Goal: Information Seeking & Learning: Find specific fact

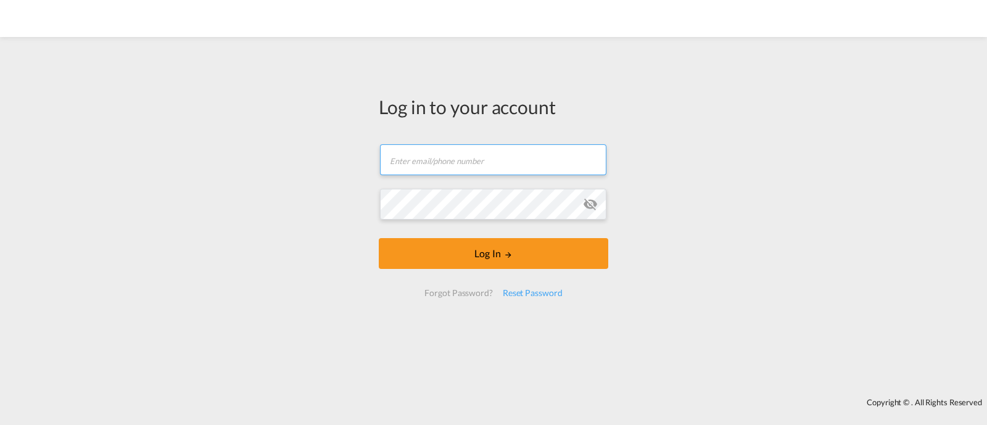
type input "[EMAIL_ADDRESS][DOMAIN_NAME]"
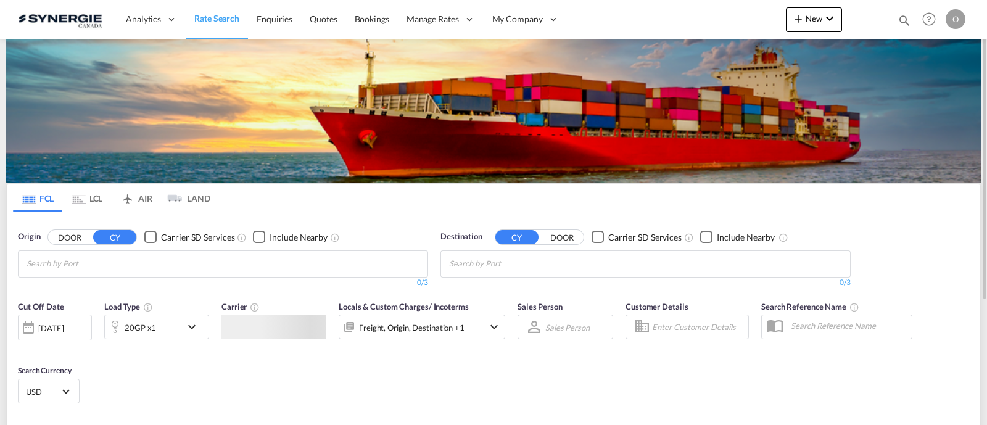
click at [897, 17] on md-icon "icon-magnify" at bounding box center [904, 21] width 14 height 14
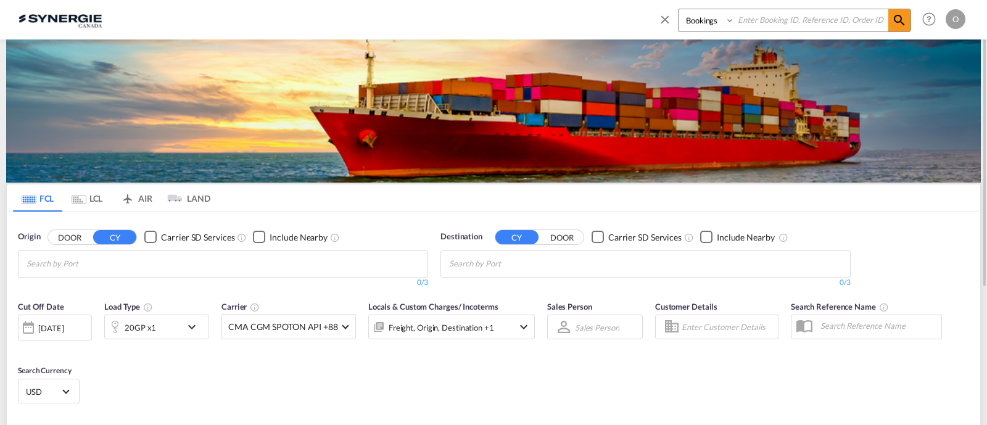
click at [698, 23] on select "Bookings Quotes Enquiries" at bounding box center [707, 20] width 59 height 22
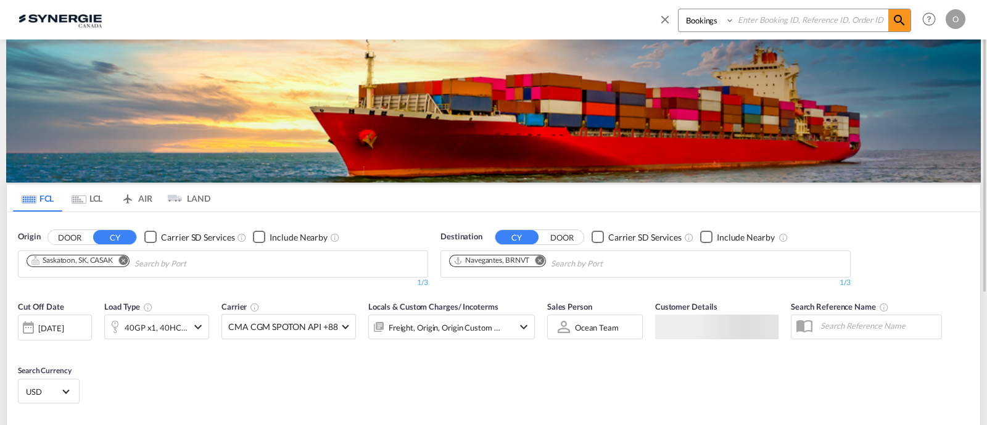
select select "Quotes"
click at [678, 9] on select "Bookings Quotes Enquiries" at bounding box center [707, 20] width 59 height 22
click at [735, 30] on input at bounding box center [812, 20] width 154 height 22
paste input "SYC000014157"
type input "SYC000014157"
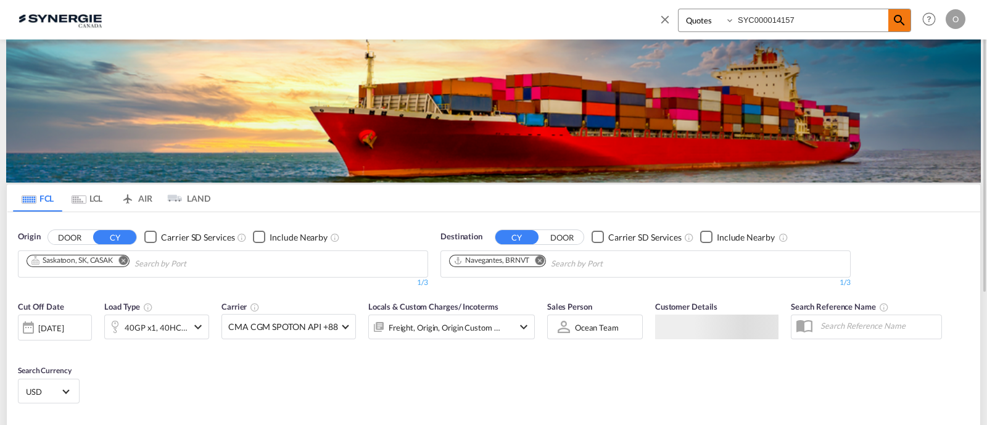
click at [892, 14] on md-icon "icon-magnify" at bounding box center [899, 20] width 15 height 15
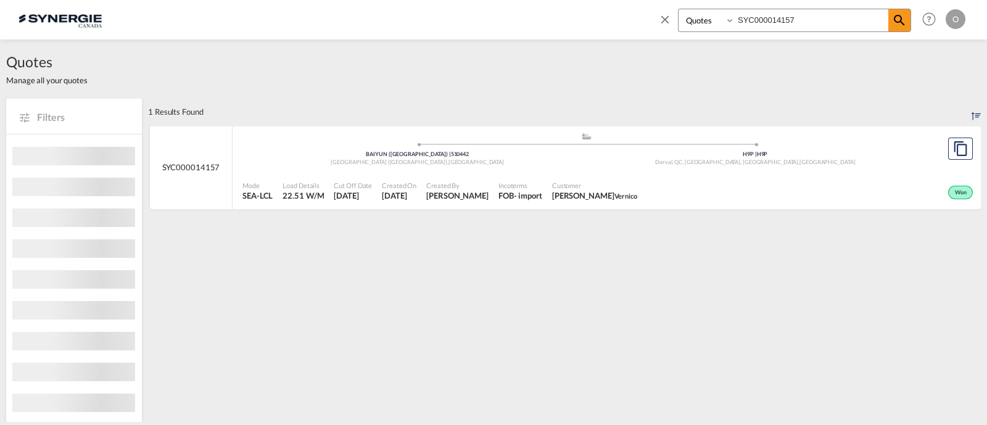
click at [552, 176] on div "Customer Luc Lacroix Vernico" at bounding box center [594, 191] width 95 height 31
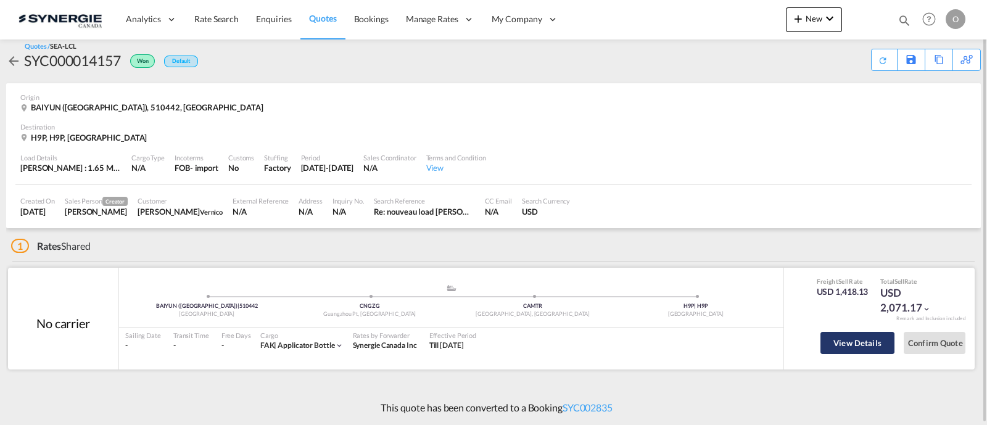
scroll to position [9, 0]
click at [839, 348] on button "View Details" at bounding box center [857, 344] width 74 height 22
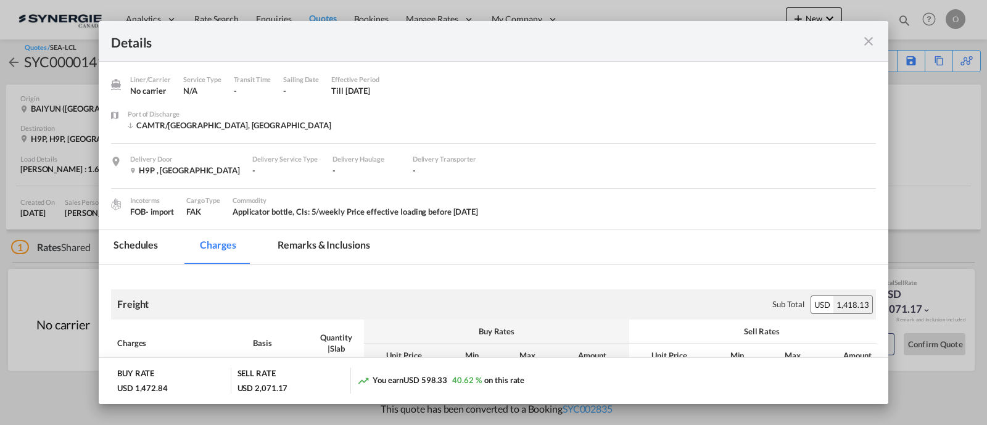
scroll to position [102, 0]
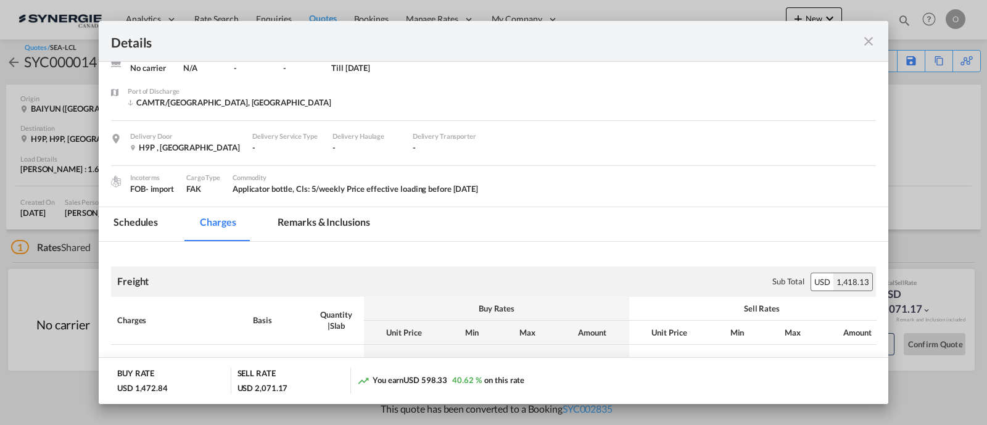
click at [311, 214] on md-tab-item "Remarks & Inclusions" at bounding box center [323, 224] width 121 height 34
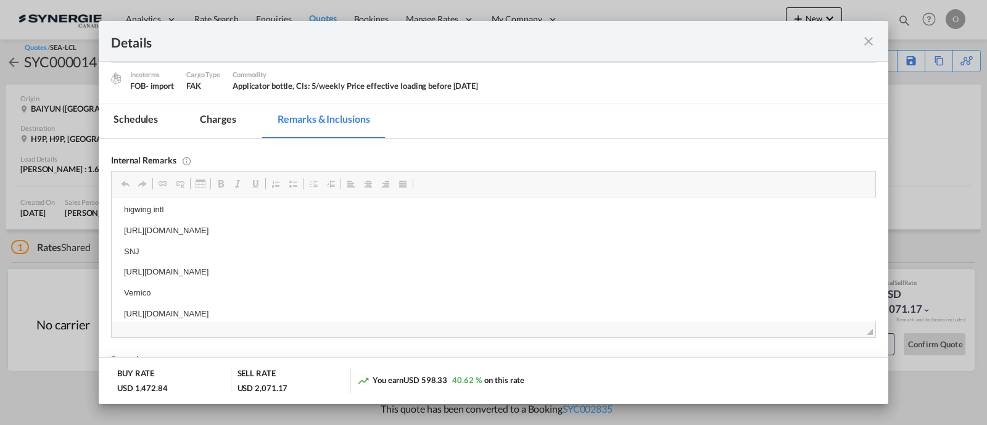
scroll to position [6, 0]
drag, startPoint x: 445, startPoint y: 283, endPoint x: 278, endPoint y: 280, distance: 167.2
drag, startPoint x: 415, startPoint y: 273, endPoint x: 121, endPoint y: 261, distance: 293.8
click at [121, 261] on html "higwing intl https://app.frontapp.com/open/msg_1h59y18v?key=a-km58GmX7lU1hIn1o-…" at bounding box center [493, 262] width 763 height 142
copy p "https://app.frontapp.com/open/msg_1h4lr39r?key=LZJBrwLoV4rq2pTCLbfPx_dtlBM0F4Dj"
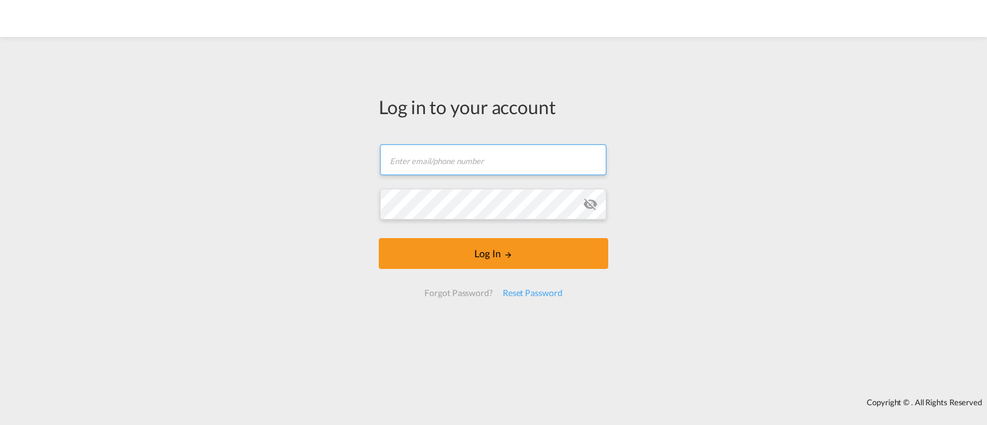
type input "[EMAIL_ADDRESS][DOMAIN_NAME]"
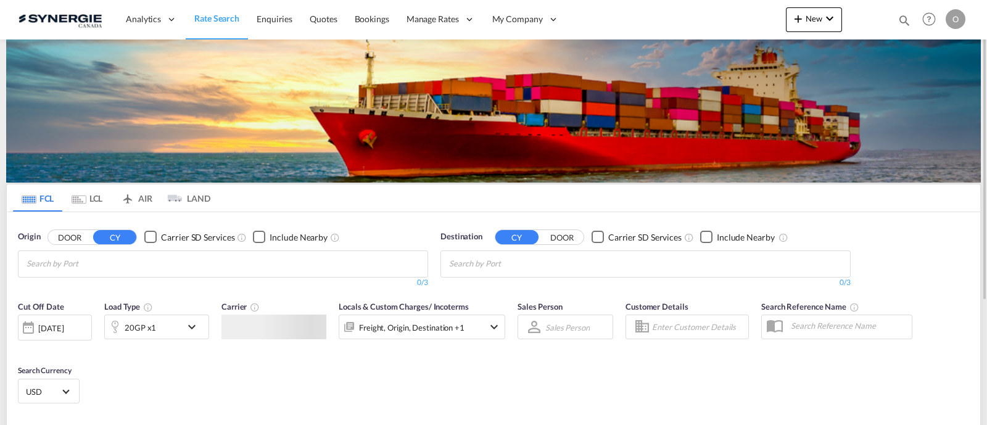
click at [903, 18] on md-icon "icon-magnify" at bounding box center [904, 21] width 14 height 14
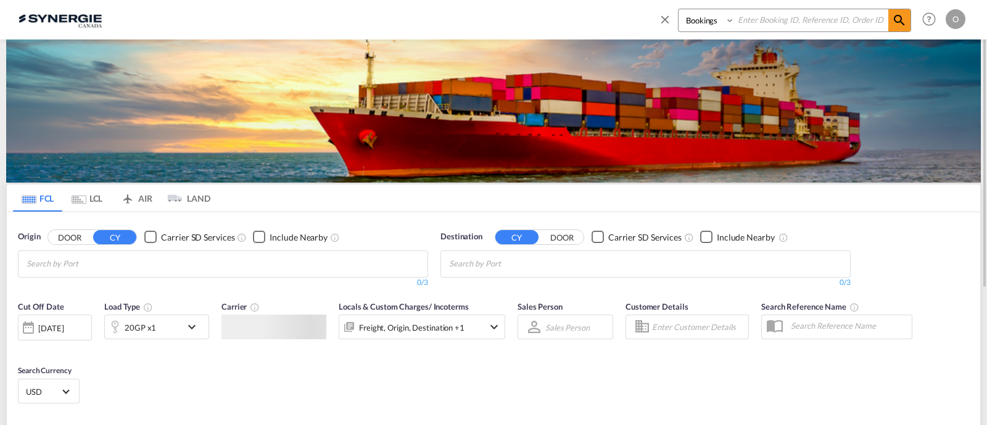
click at [697, 27] on select "Bookings Quotes Enquiries" at bounding box center [707, 20] width 59 height 22
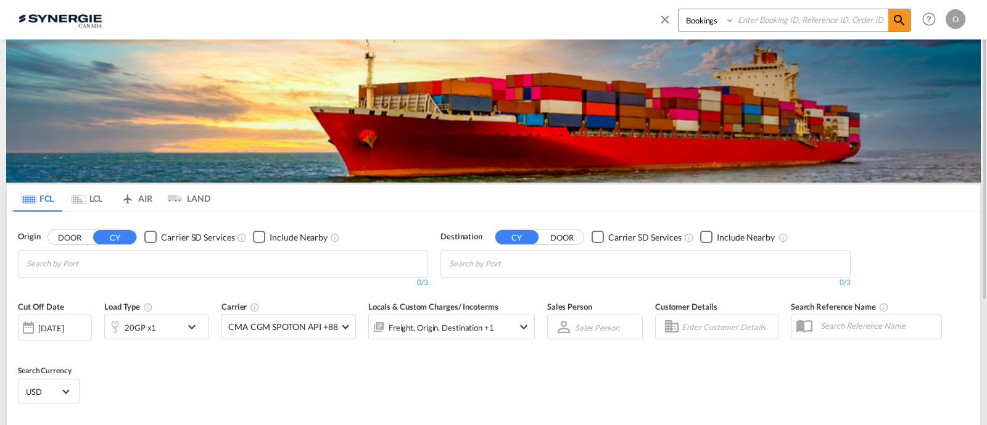
select select "Quotes"
click at [678, 9] on select "Bookings Quotes Enquiries" at bounding box center [707, 20] width 59 height 22
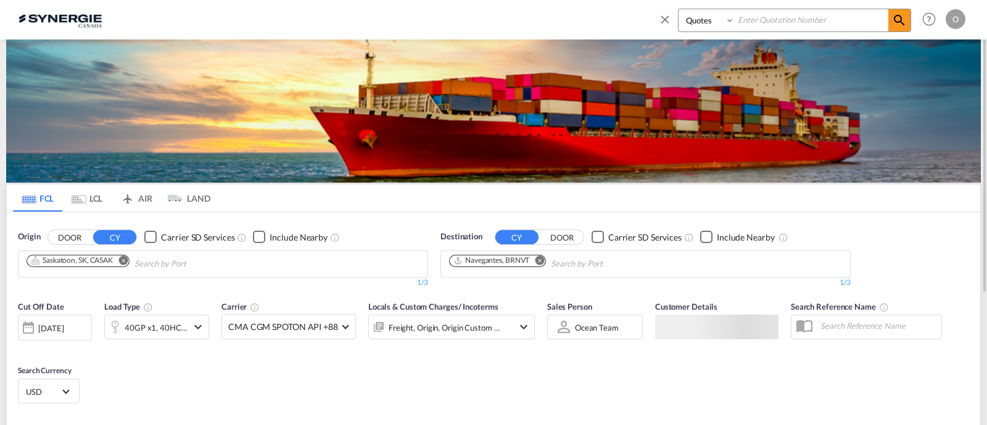
click at [763, 22] on input at bounding box center [812, 20] width 154 height 22
paste input "SYC000013939"
type input "SYC000013939"
click at [894, 22] on md-icon "icon-magnify" at bounding box center [899, 20] width 15 height 15
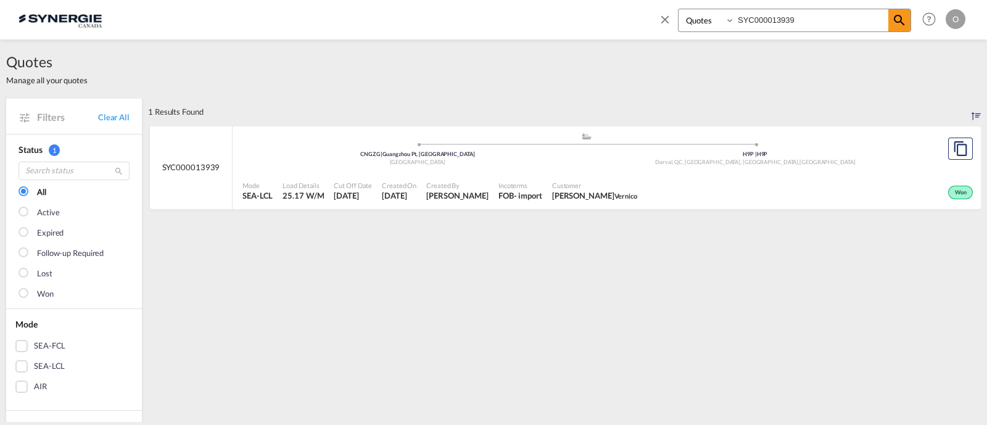
click at [622, 168] on div ".a{fill:#aaa8ad;} .a{fill:#aaa8ad;} CNGZG | Guangzhou Pt, GD China H9P | H9P Do…" at bounding box center [586, 150] width 688 height 37
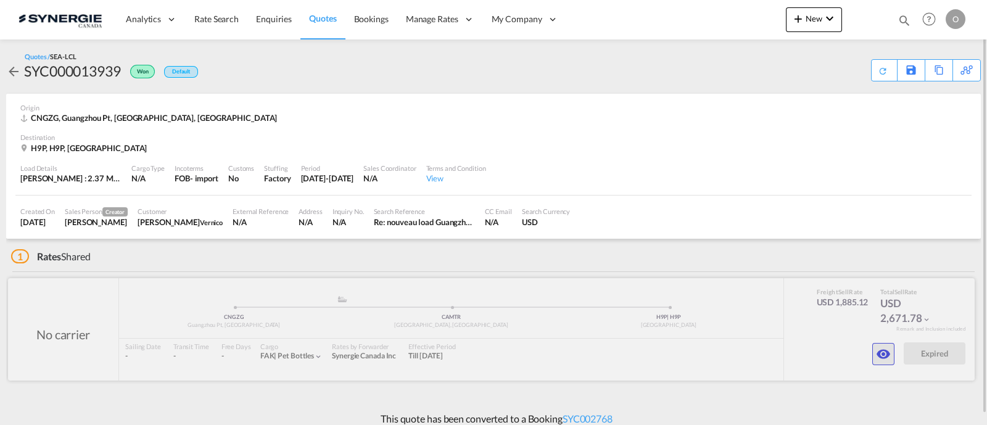
click at [881, 352] on md-icon "icon-eye" at bounding box center [883, 354] width 15 height 15
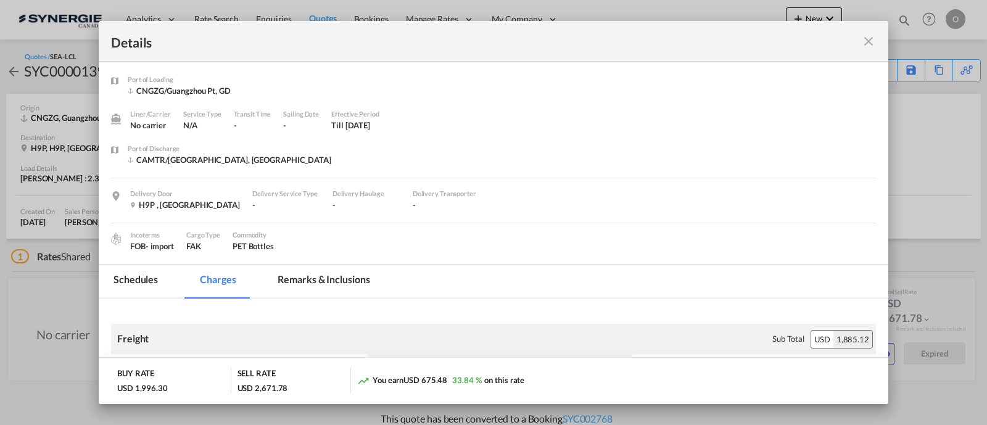
click at [315, 270] on md-tab-item "Remarks & Inclusions" at bounding box center [323, 282] width 121 height 34
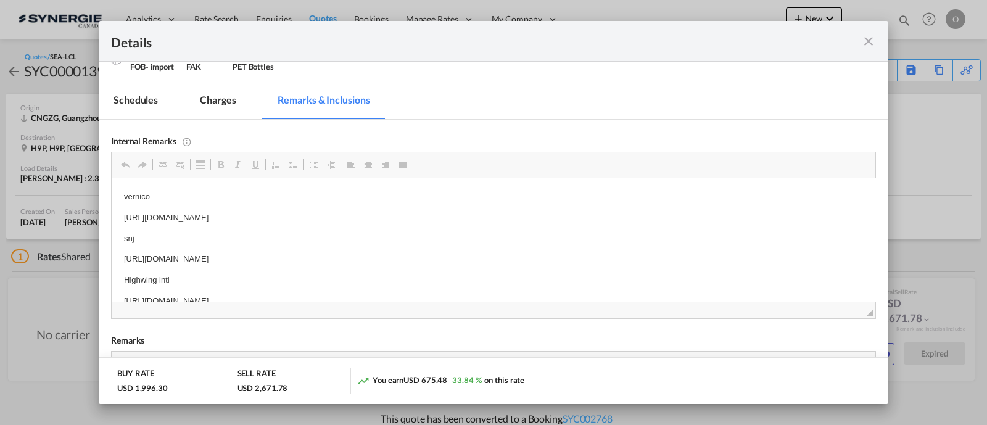
scroll to position [6, 0]
drag, startPoint x: 459, startPoint y: 259, endPoint x: 429, endPoint y: 256, distance: 29.8
drag, startPoint x: 455, startPoint y: 253, endPoint x: 124, endPoint y: 251, distance: 331.2
click at [124, 251] on p "https://app.frontapp.com/open/msg_1gxtbi6n?key=3x7qFFlMEVbdXLXB77ENXpVG4rbhcZQ_" at bounding box center [493, 253] width 739 height 13
copy p "https://app.frontapp.com/open/msg_1gxtbi6n?key=3x7qFFlMEVbdXLXB77ENXpVG4rbhcZQ_"
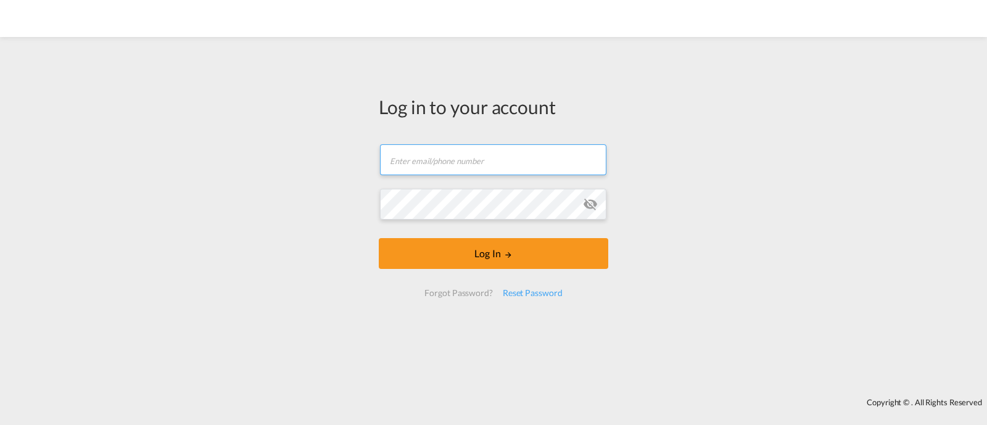
type input "[EMAIL_ADDRESS][DOMAIN_NAME]"
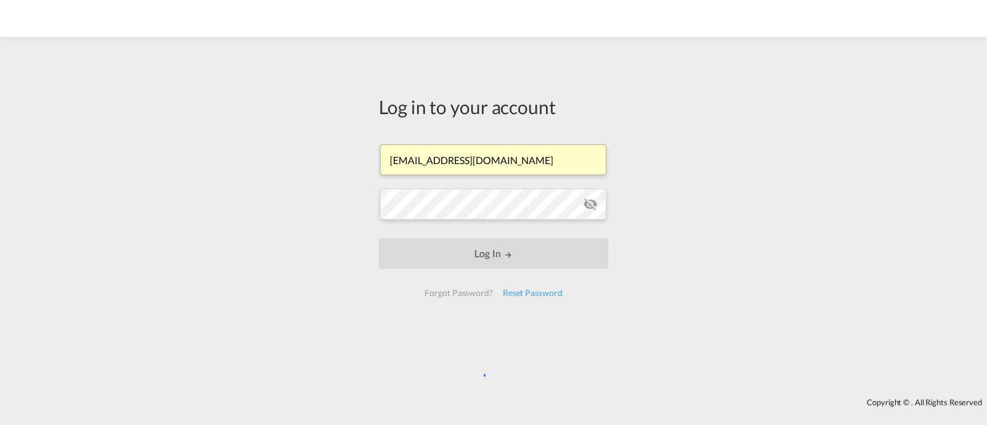
click at [509, 158] on input "[EMAIL_ADDRESS][DOMAIN_NAME]" at bounding box center [493, 159] width 226 height 31
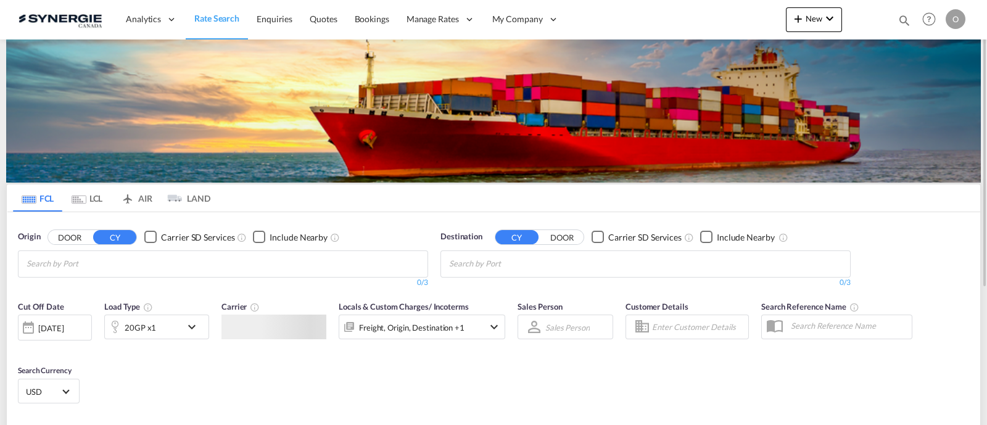
click at [902, 19] on md-icon "icon-magnify" at bounding box center [904, 21] width 14 height 14
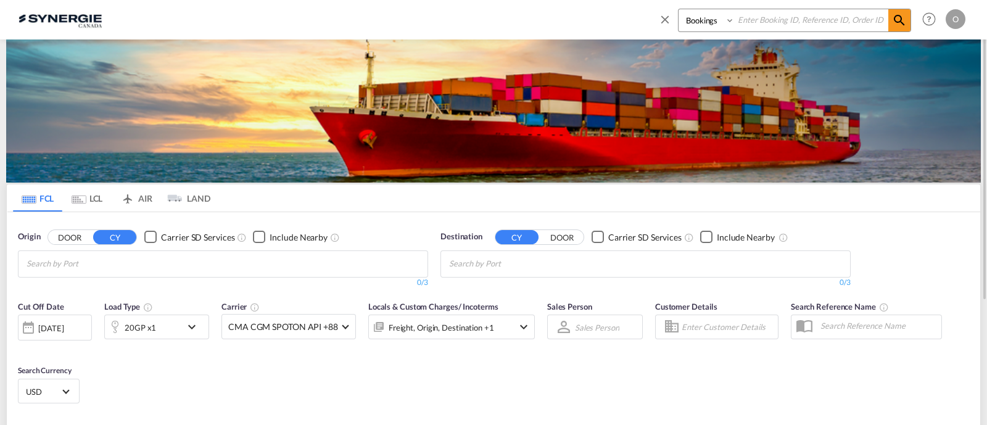
click at [712, 26] on select "Bookings Quotes Enquiries" at bounding box center [707, 20] width 59 height 22
select select "Quotes"
click at [678, 9] on select "Bookings Quotes Enquiries" at bounding box center [707, 20] width 59 height 22
click at [751, 24] on input at bounding box center [812, 20] width 154 height 22
paste input "SYC000014231-B"
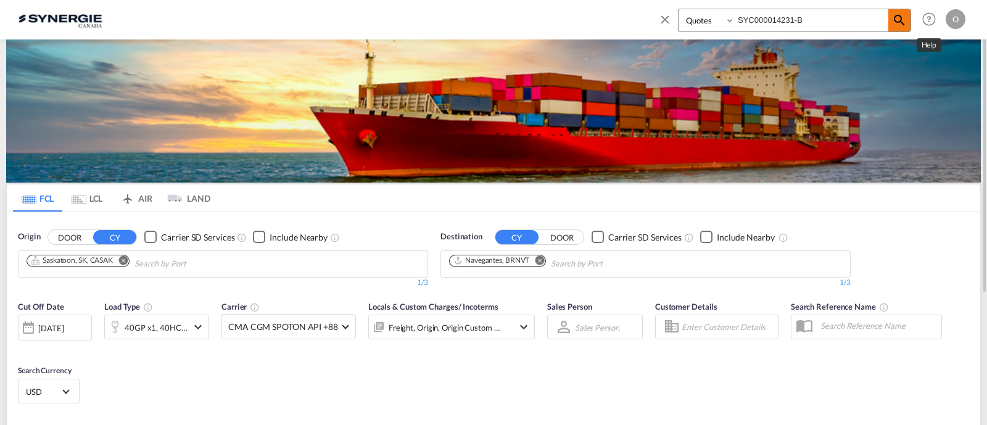
type input "SYC000014231-B"
click at [910, 15] on span at bounding box center [899, 20] width 22 height 22
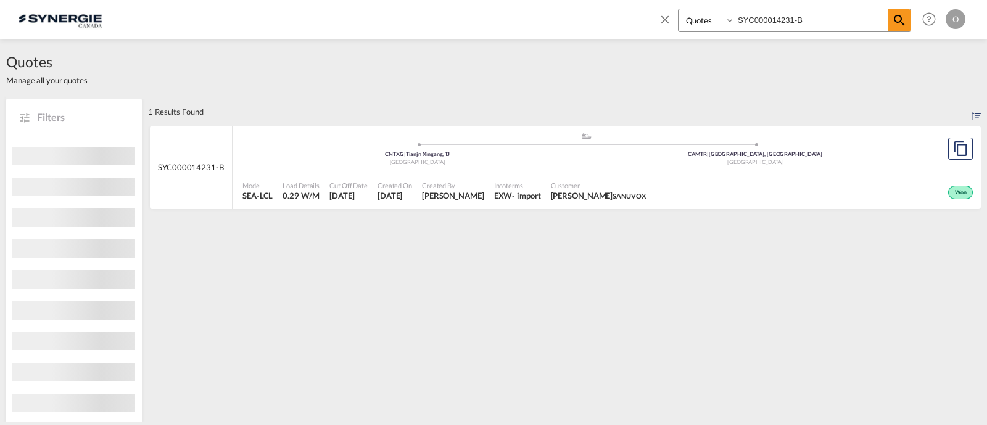
click at [612, 183] on span "Customer" at bounding box center [598, 185] width 95 height 9
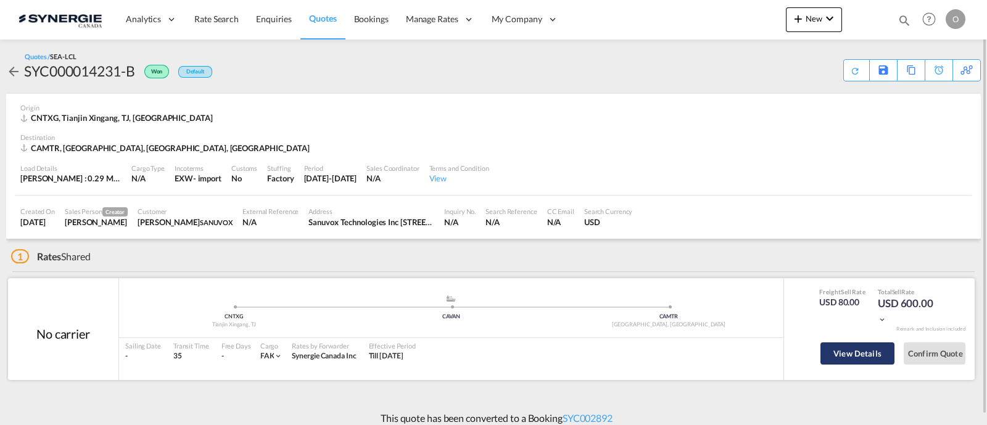
click at [887, 352] on button "View Details" at bounding box center [857, 353] width 74 height 22
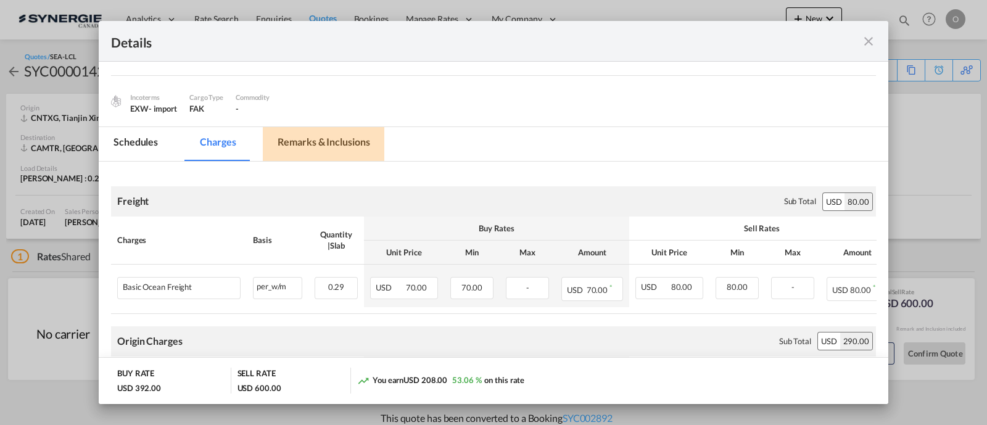
click at [339, 143] on md-tab-item "Remarks & Inclusions" at bounding box center [323, 144] width 121 height 34
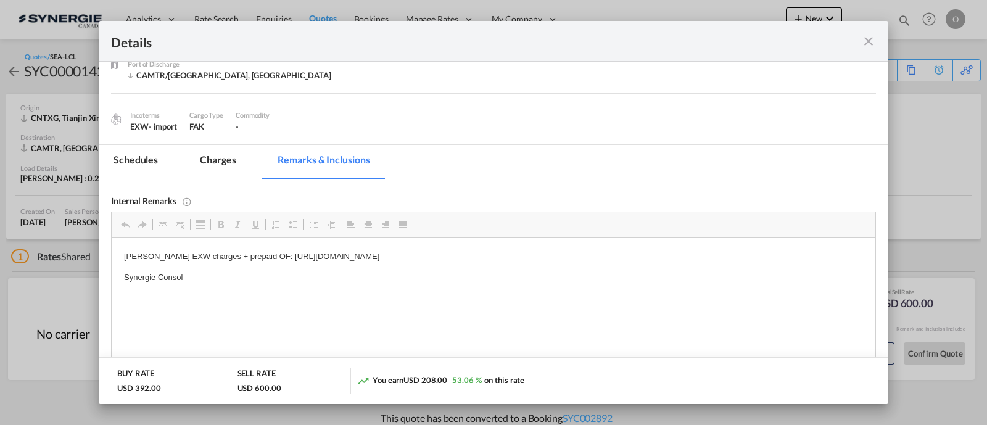
scroll to position [76, 0]
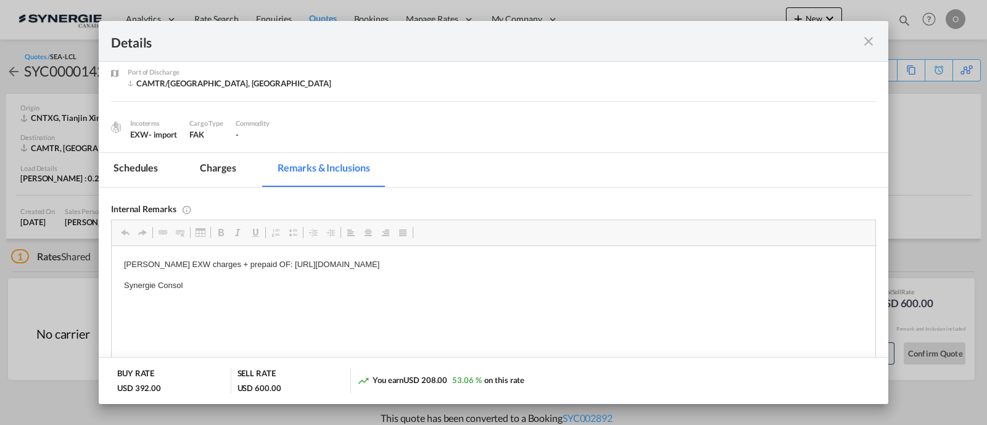
click at [871, 44] on md-icon "icon-close fg-AAA8AD m-0 cursor" at bounding box center [868, 41] width 15 height 15
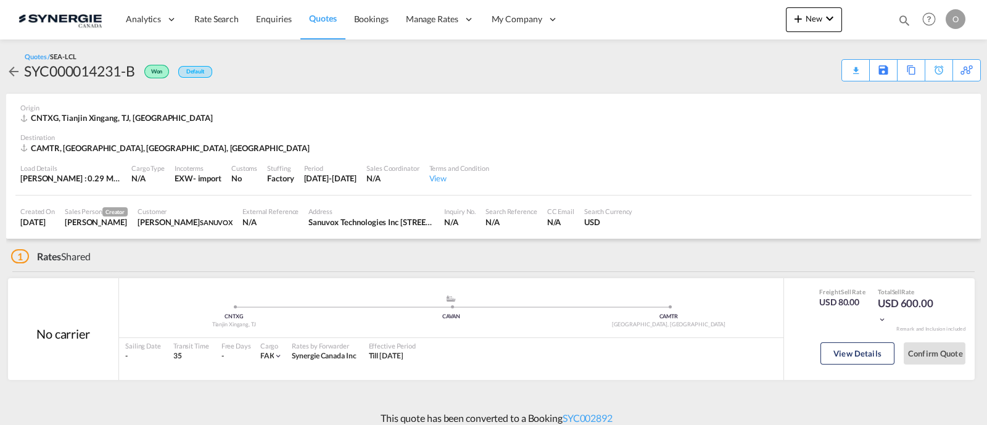
scroll to position [58, 0]
